Goal: Communication & Community: Connect with others

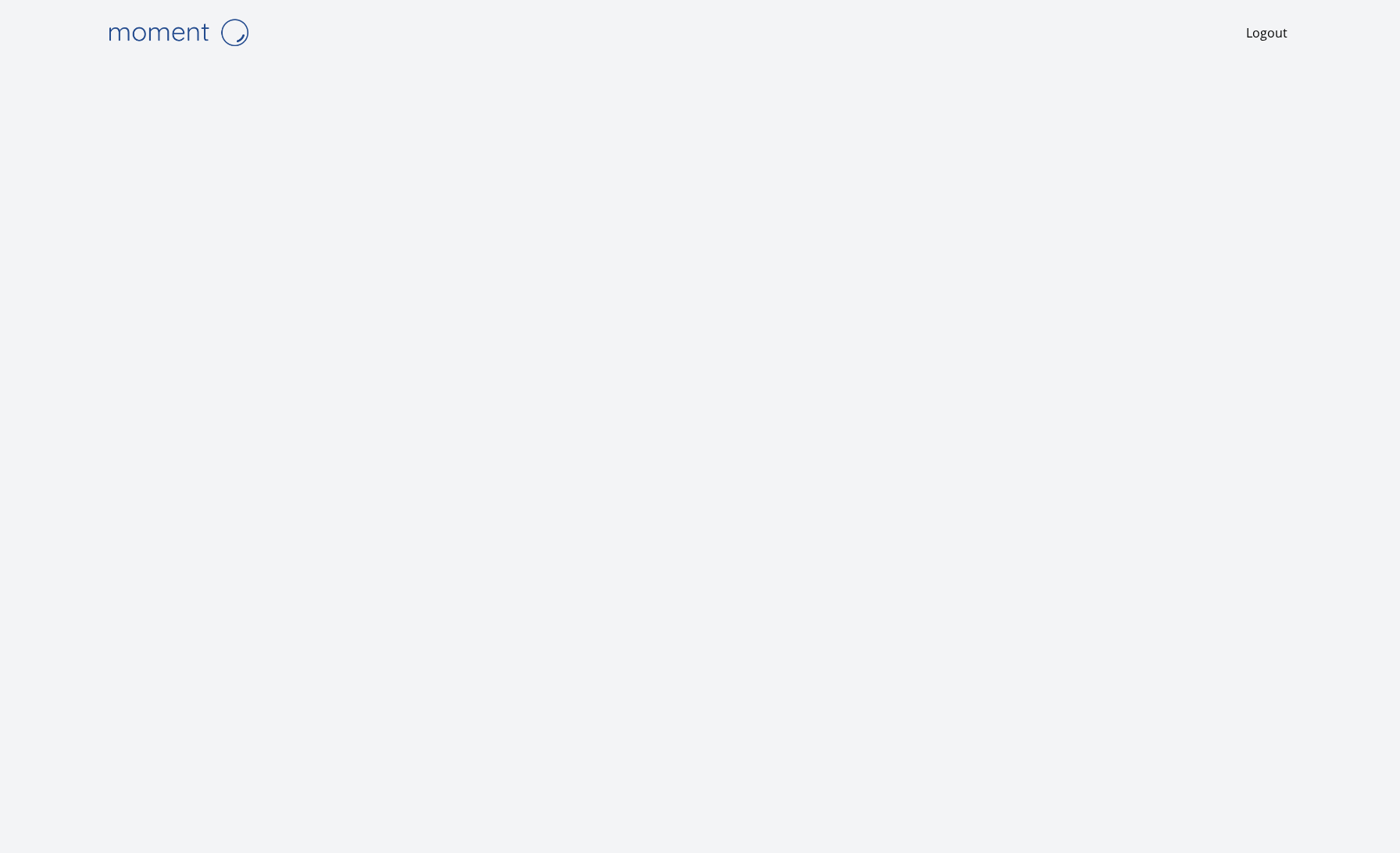
click at [178, 28] on img at bounding box center [178, 32] width 156 height 40
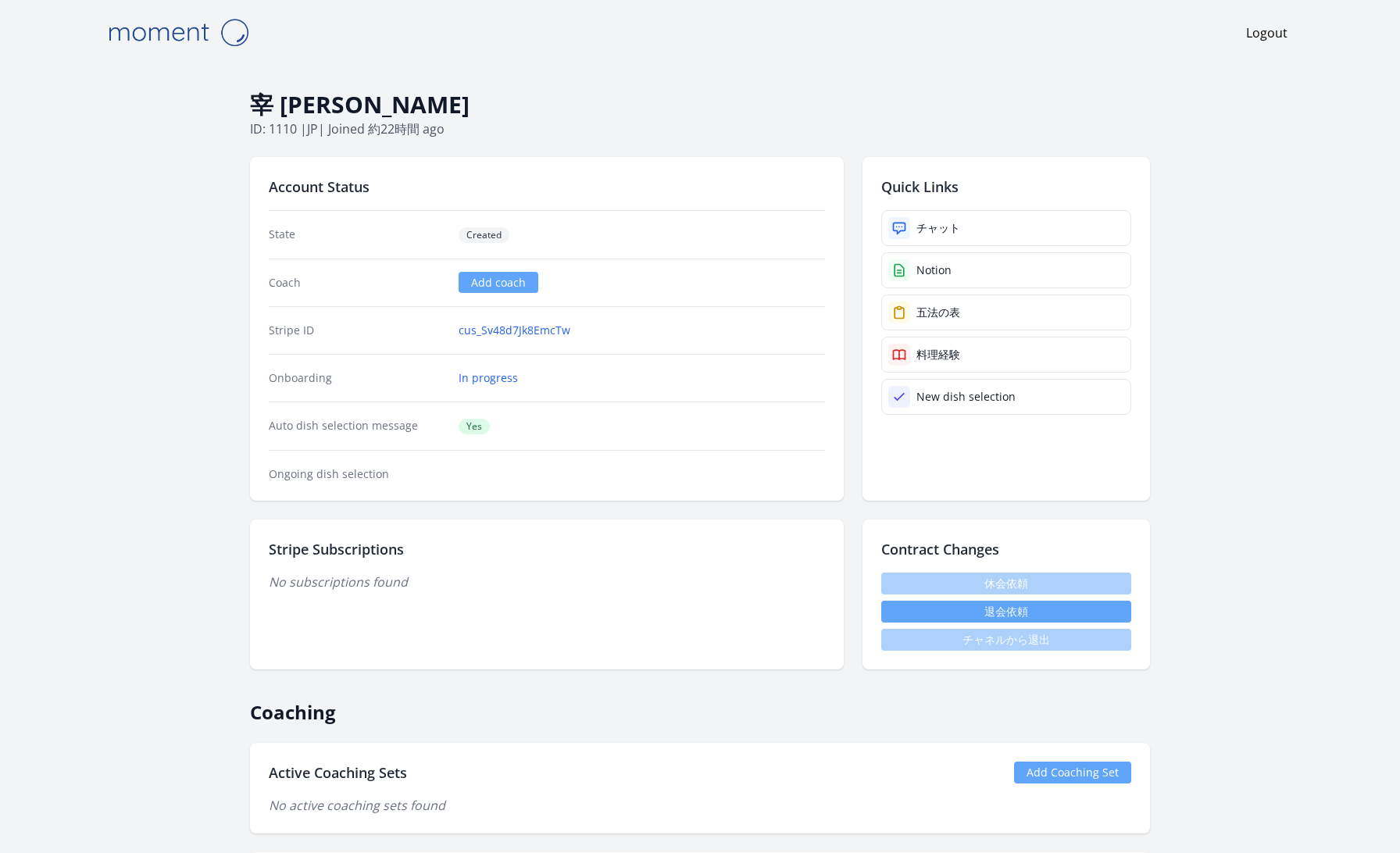
click at [160, 29] on img at bounding box center [178, 32] width 156 height 40
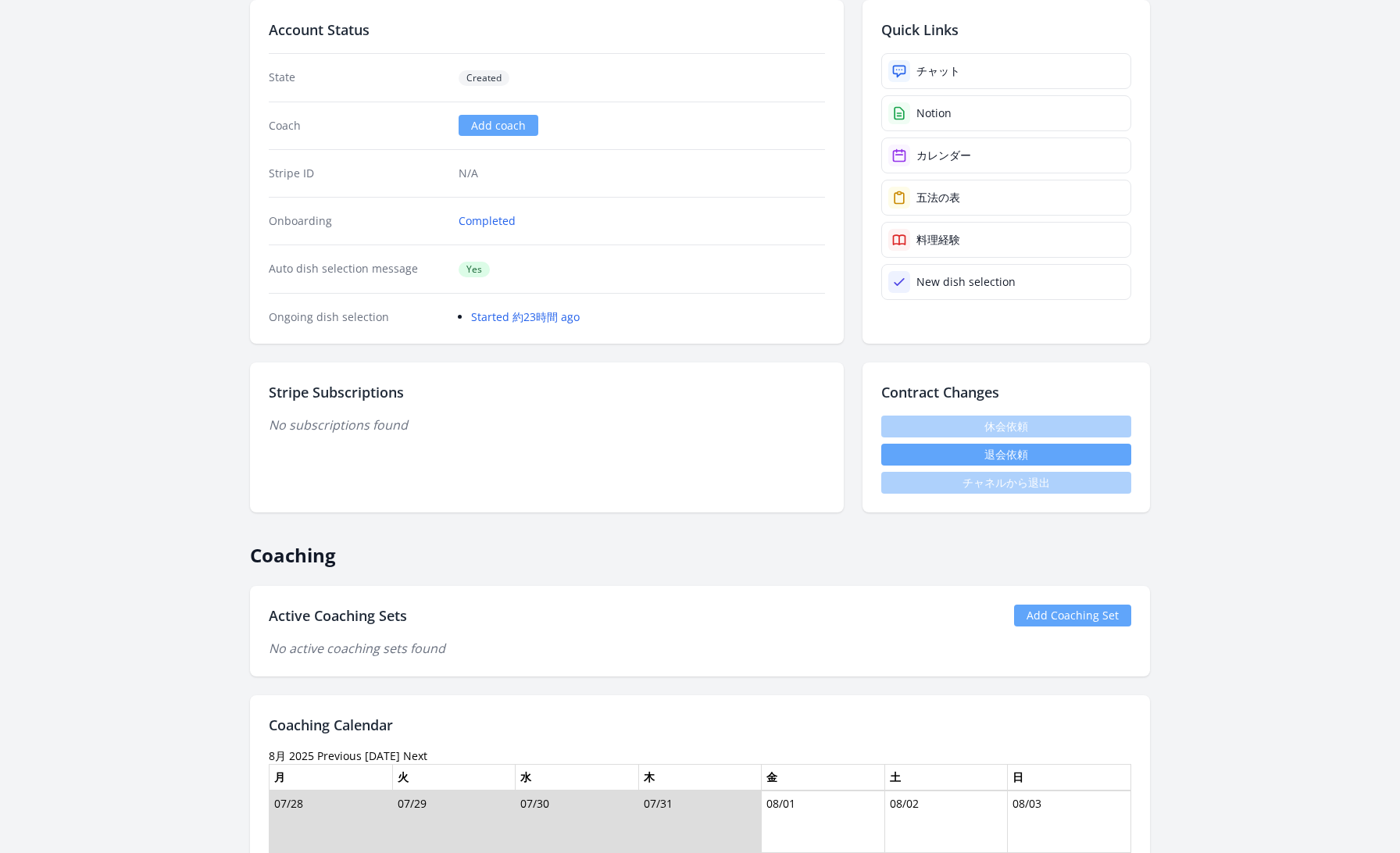
scroll to position [155, 0]
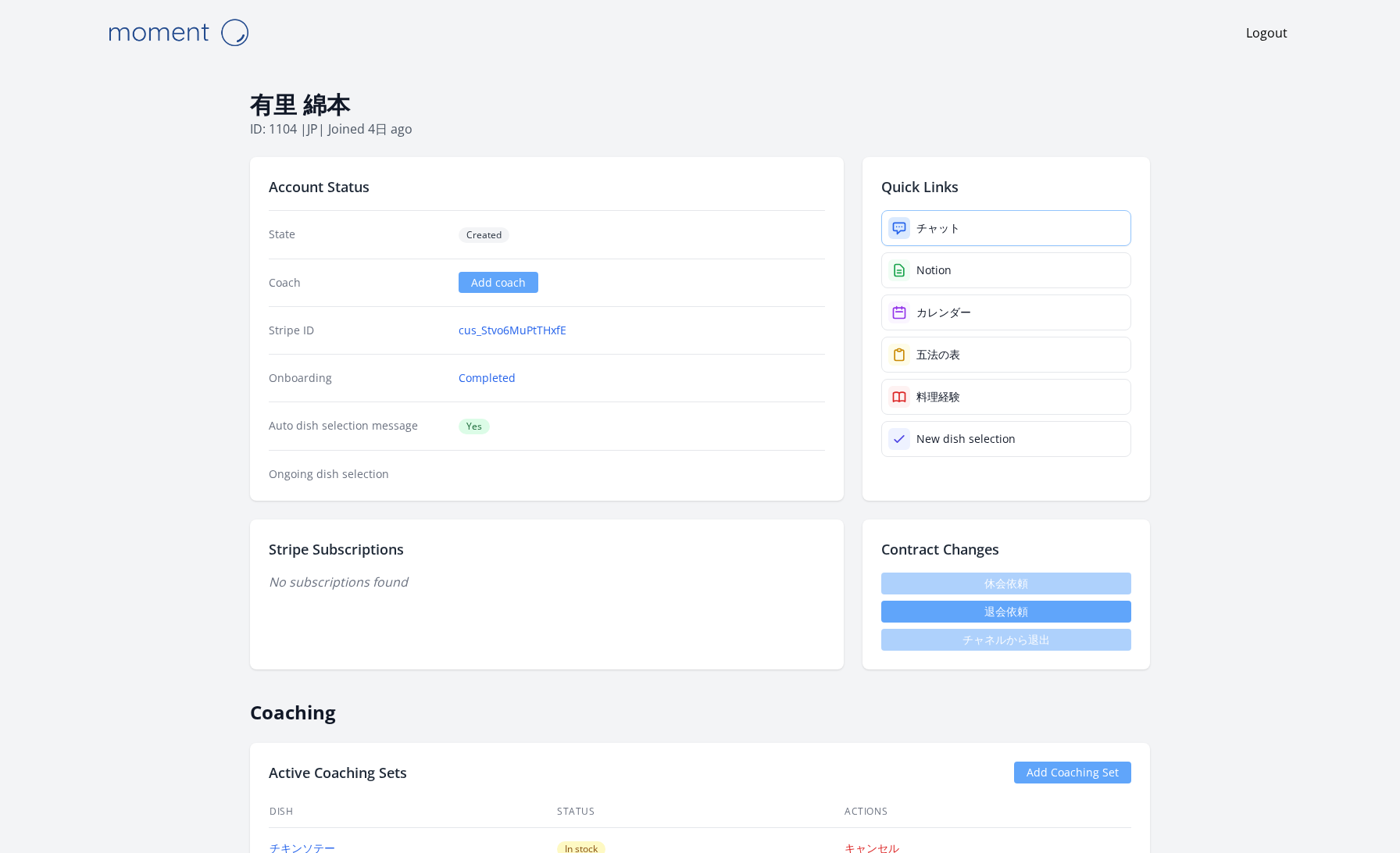
click at [1027, 225] on link "チャット" at bounding box center [1006, 228] width 250 height 36
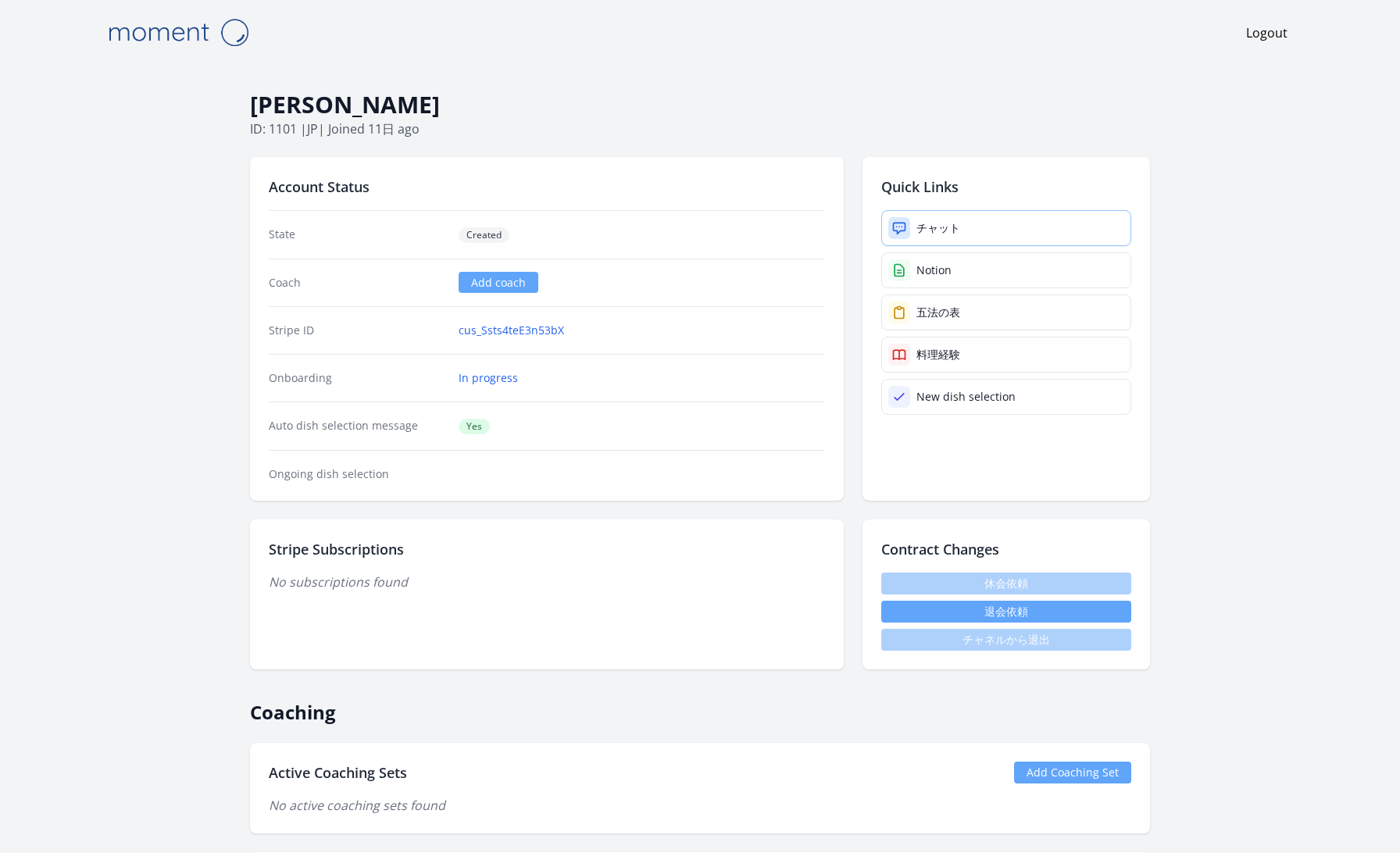
click at [1049, 233] on link "チャット" at bounding box center [1006, 228] width 250 height 36
